Goal: Understand site structure: Understand site structure

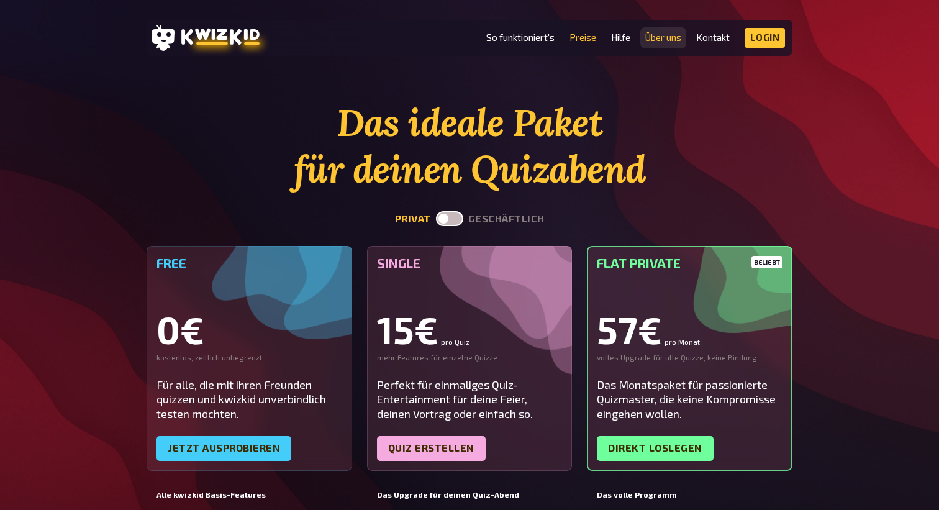
click at [655, 43] on link "Über uns" at bounding box center [663, 37] width 36 height 11
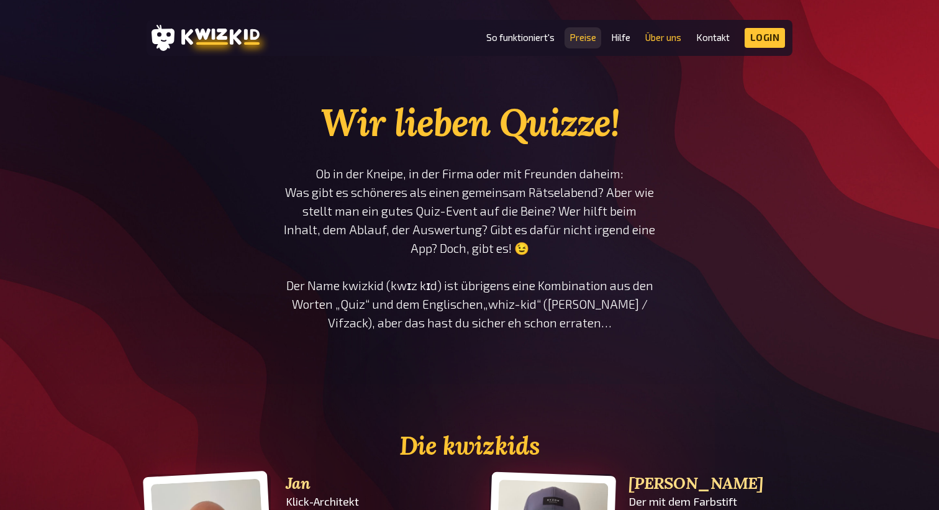
click at [582, 40] on link "Preise" at bounding box center [582, 37] width 27 height 11
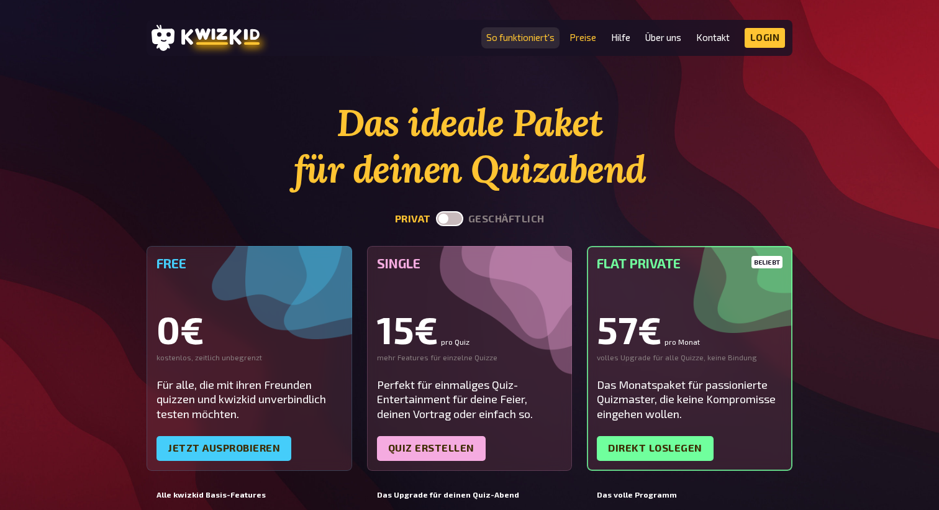
click at [519, 36] on link "So funktioniert's" at bounding box center [520, 37] width 68 height 11
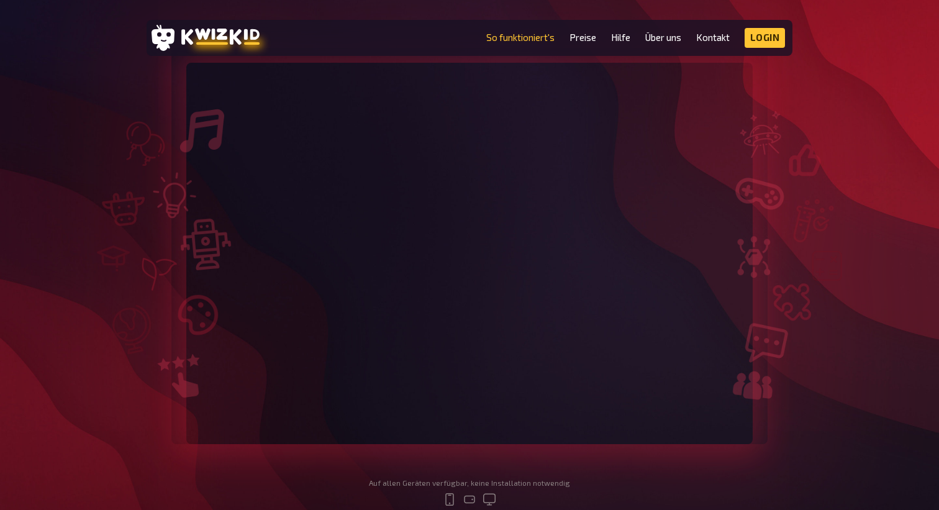
scroll to position [217, 0]
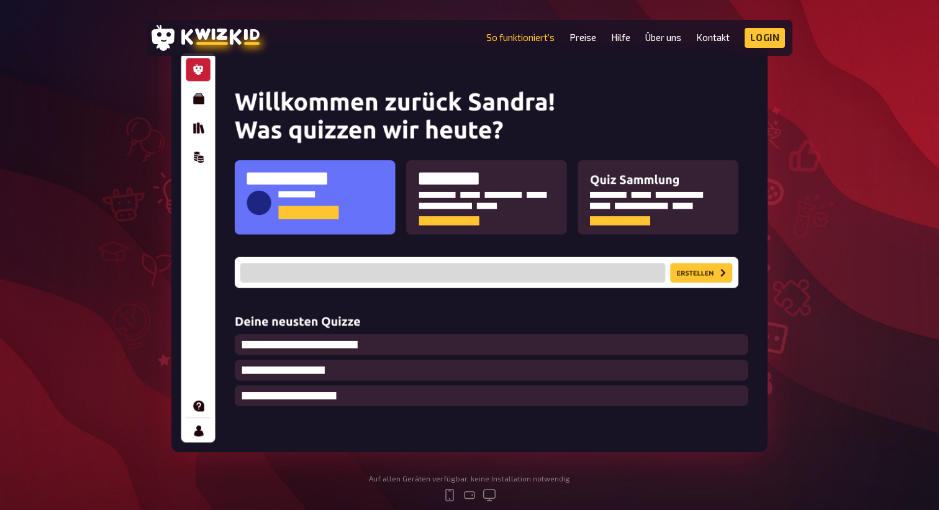
click at [575, 168] on img at bounding box center [469, 247] width 596 height 409
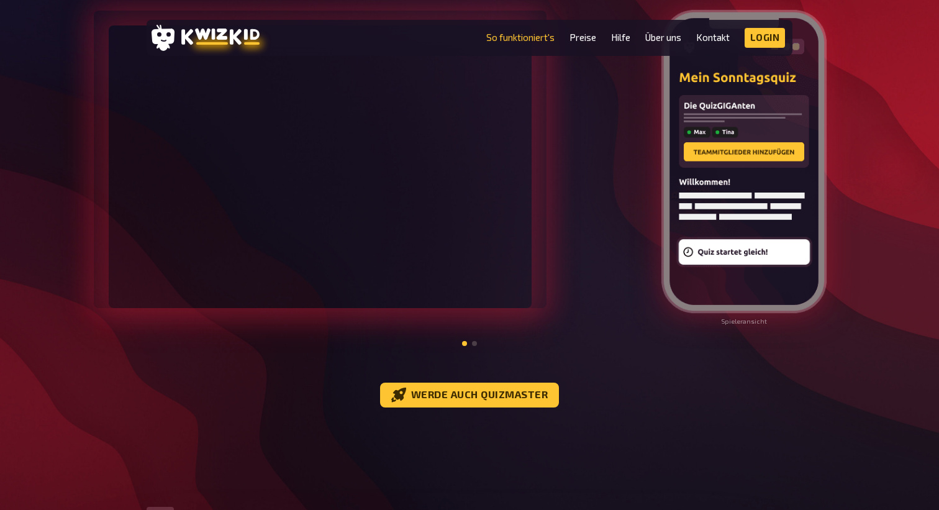
scroll to position [1420, 0]
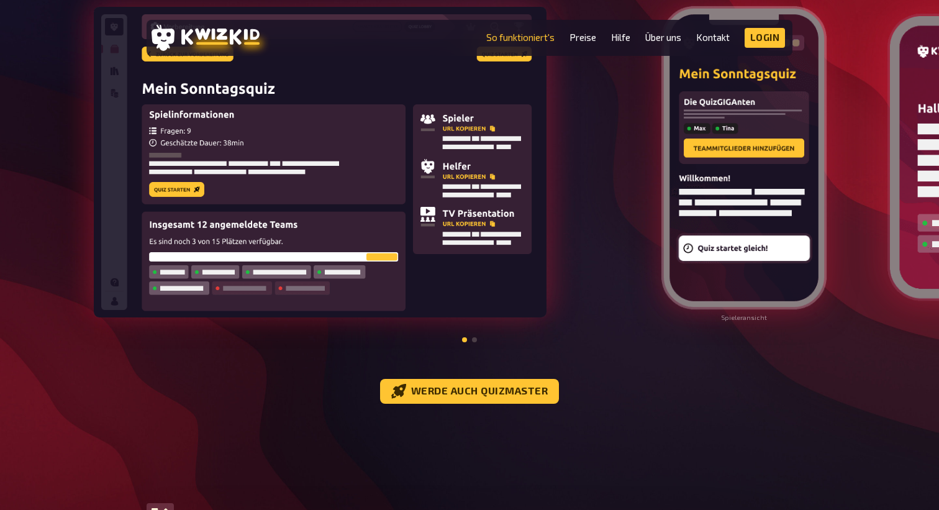
click at [726, 184] on img at bounding box center [744, 157] width 168 height 307
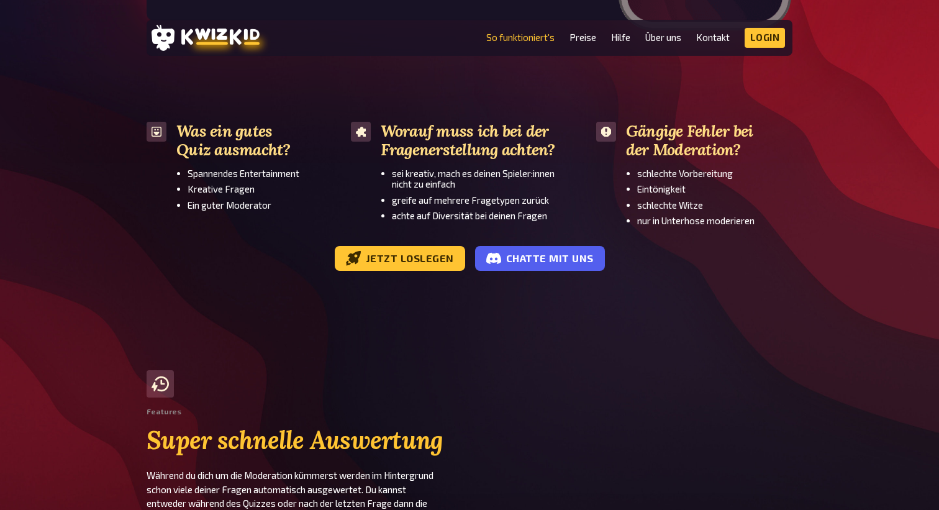
scroll to position [2450, 0]
